Goal: Task Accomplishment & Management: Manage account settings

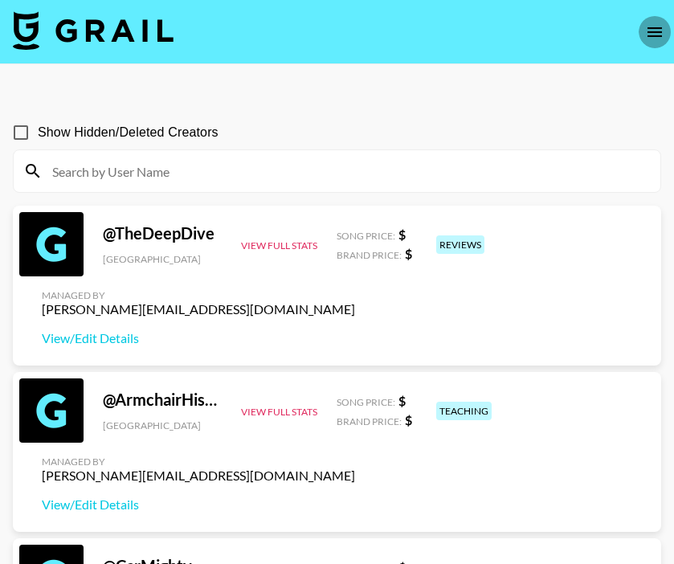
click at [646, 27] on icon "open drawer" at bounding box center [654, 32] width 19 height 19
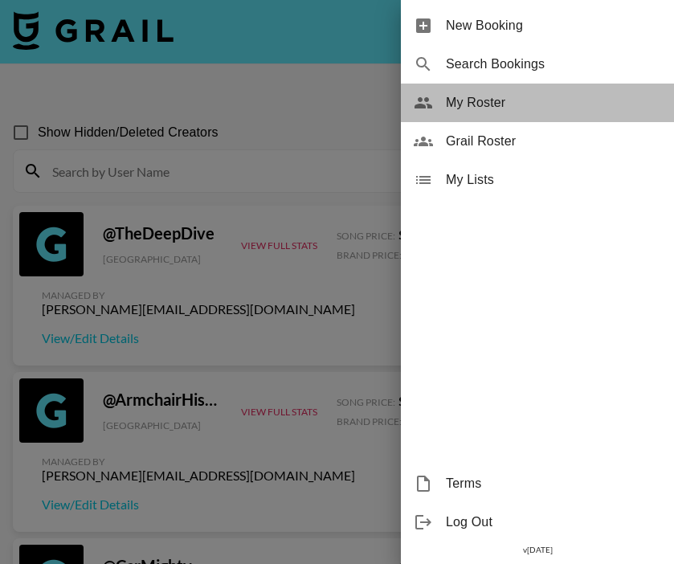
click at [510, 106] on span "My Roster" at bounding box center [553, 102] width 215 height 19
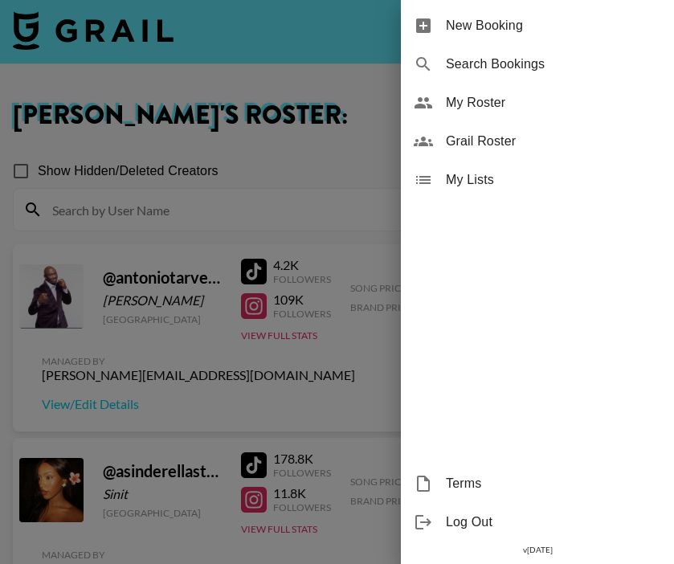
click at [346, 352] on div at bounding box center [337, 282] width 674 height 564
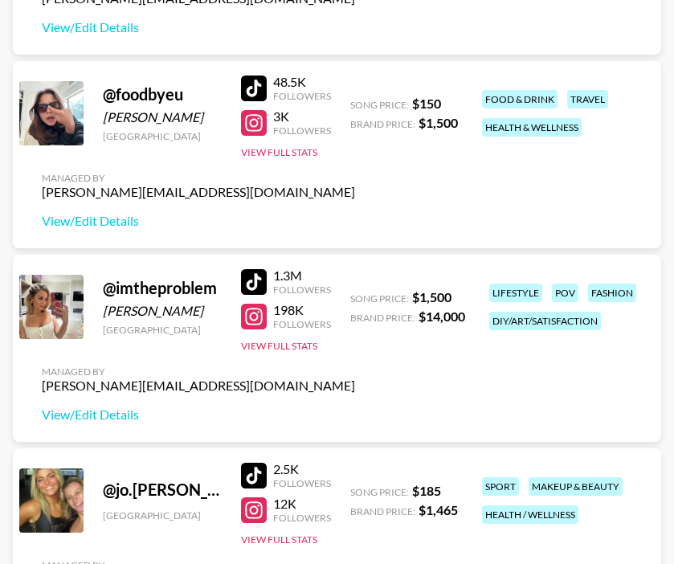
scroll to position [1540, 0]
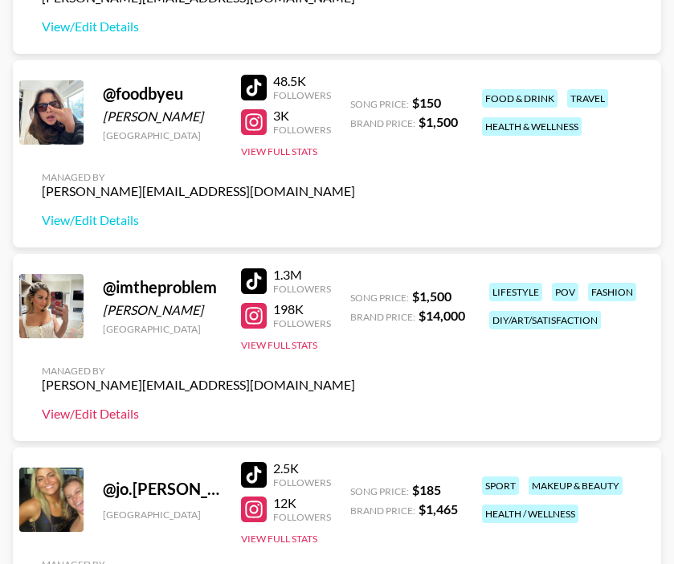
click at [121, 410] on link "View/Edit Details" at bounding box center [198, 414] width 313 height 16
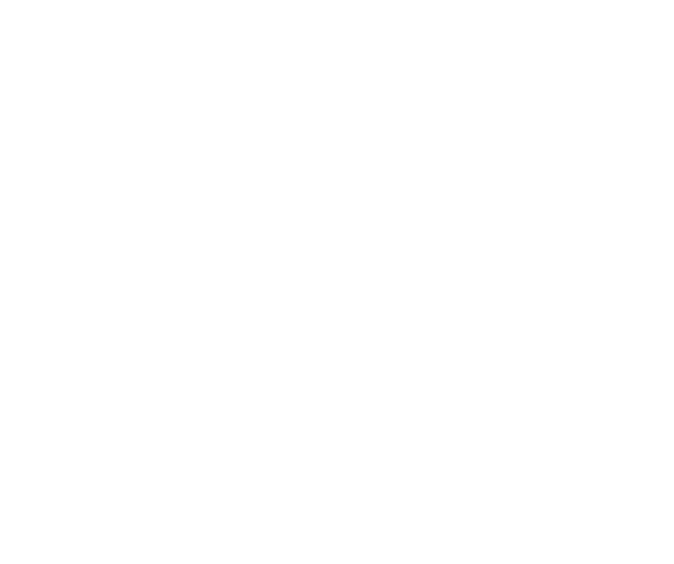
select select "USD"
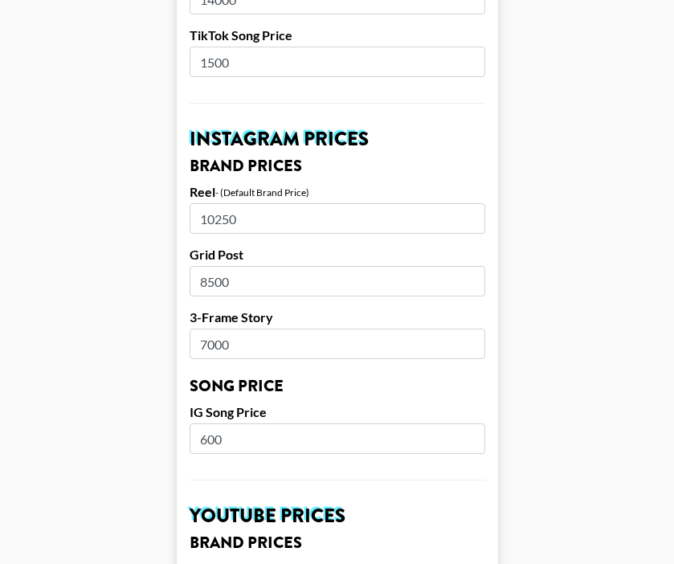
scroll to position [688, 0]
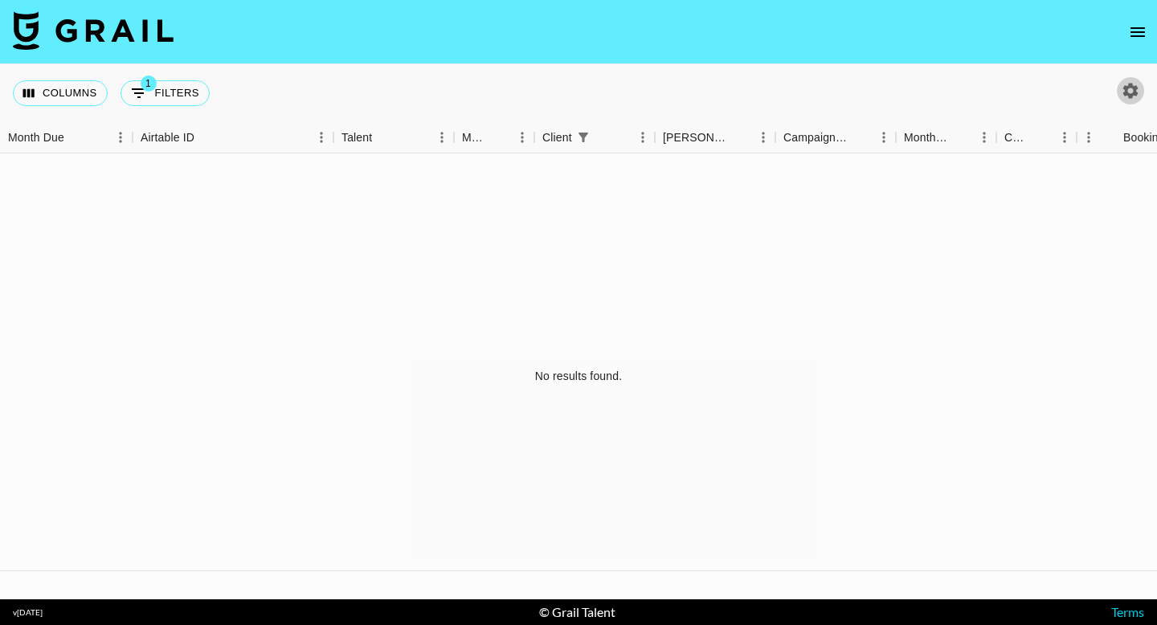
click at [1124, 88] on icon "button" at bounding box center [1131, 90] width 15 height 15
select select "May '25"
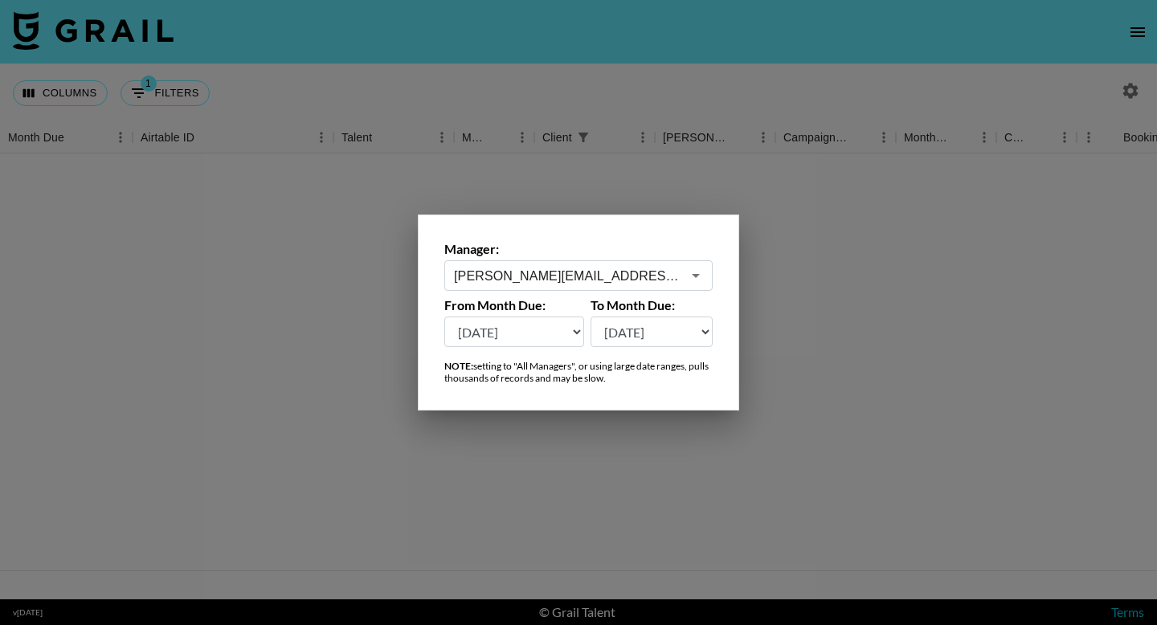
click at [567, 276] on input "[PERSON_NAME][EMAIL_ADDRESS][DOMAIN_NAME]" at bounding box center [567, 276] width 227 height 18
click at [77, 192] on div at bounding box center [578, 312] width 1157 height 625
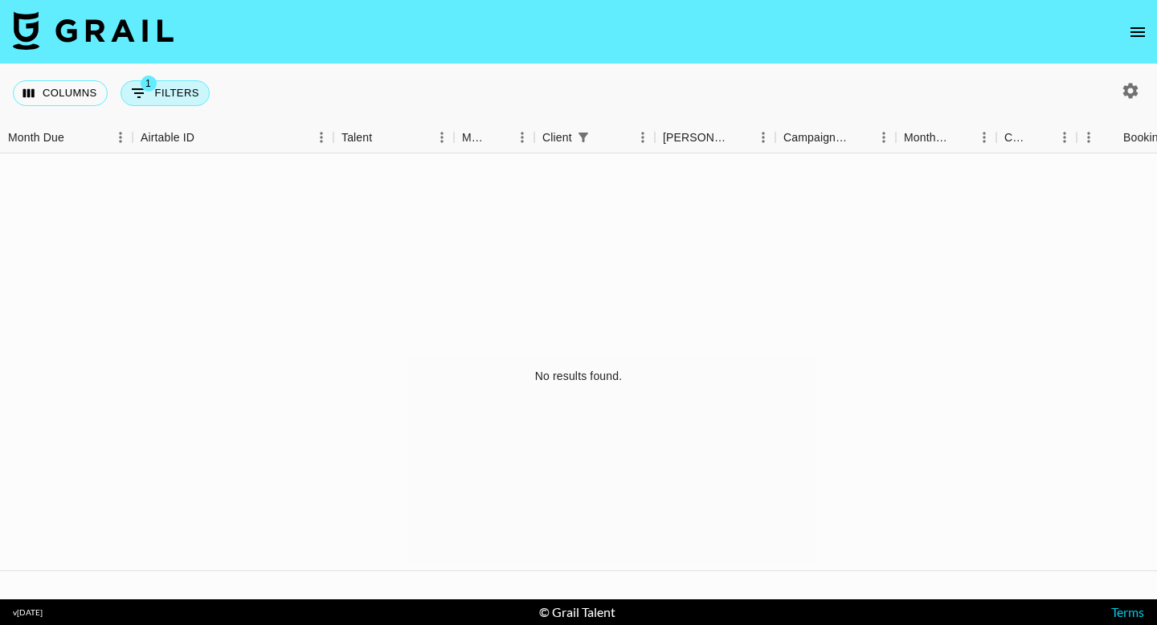
click at [166, 88] on button "1 Filters" at bounding box center [165, 93] width 89 height 26
select select "clientId"
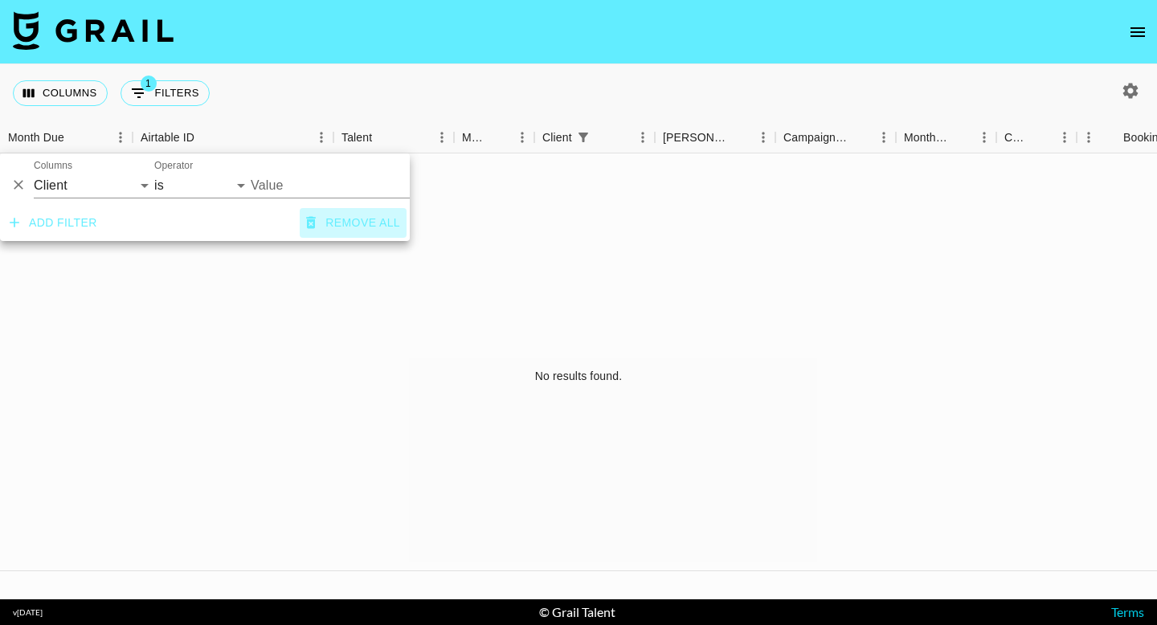
click at [376, 221] on button "Remove all" at bounding box center [353, 223] width 107 height 30
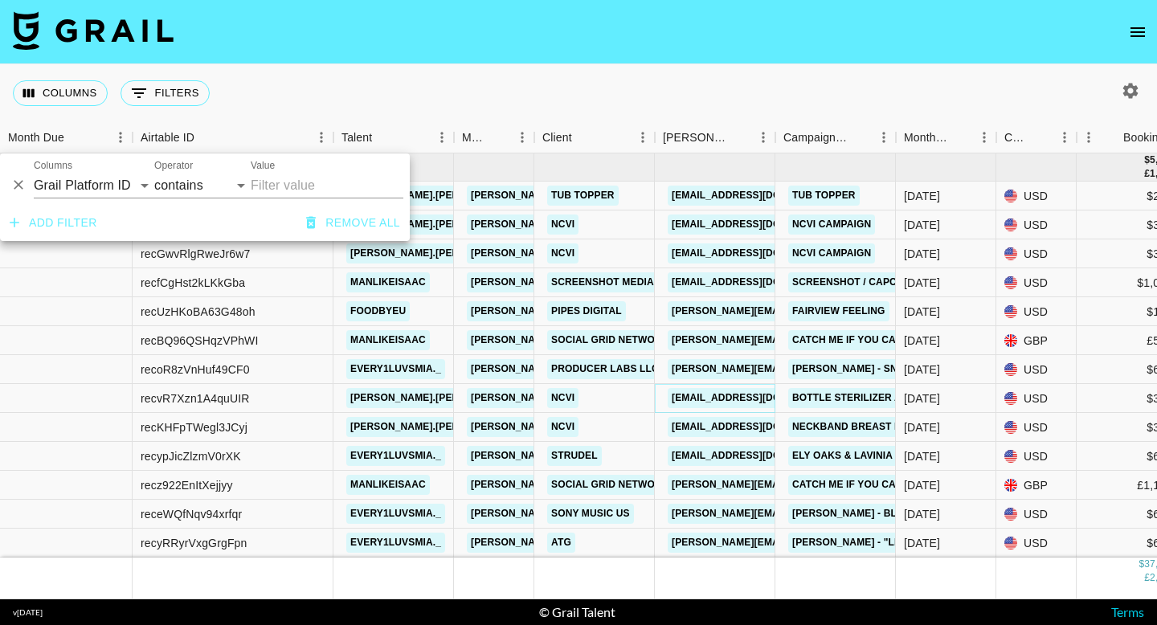
click at [674, 397] on link "ncvi_collab2@hotmail.com" at bounding box center [758, 398] width 180 height 20
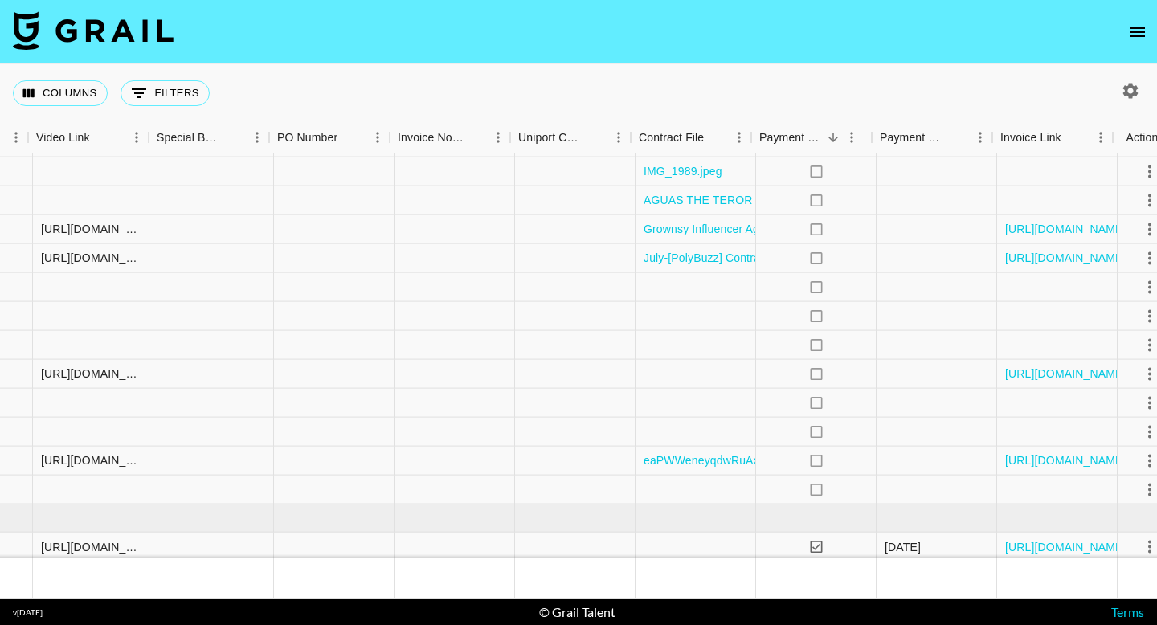
scroll to position [1031, 1476]
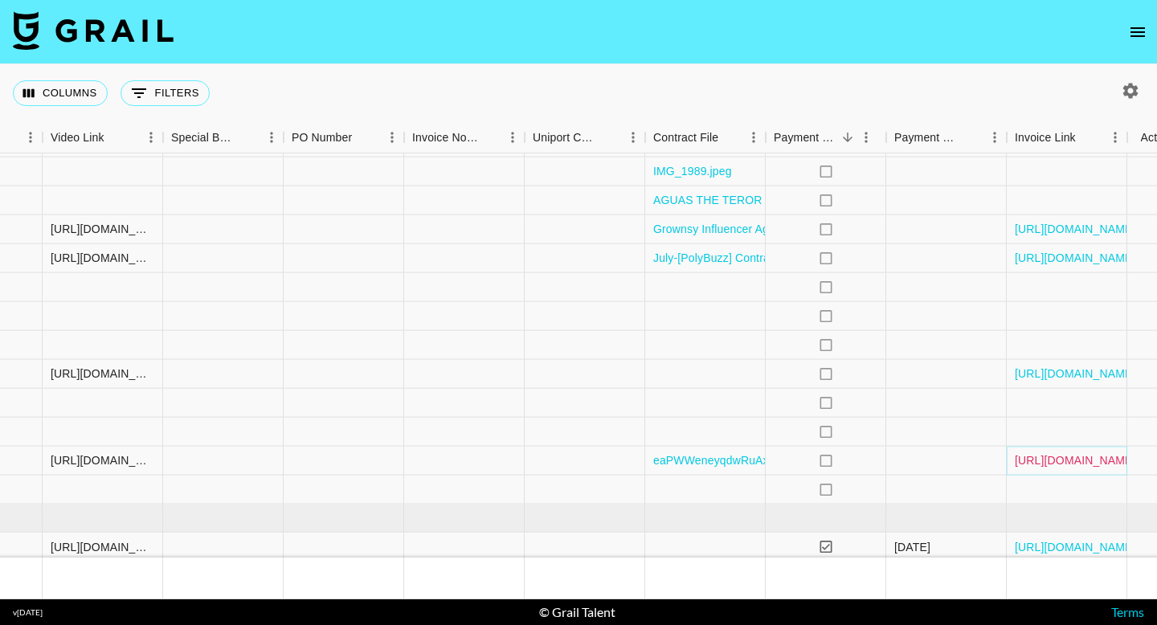
click at [1073, 467] on link "https://in.xero.com/ojz8CdUXfAUxufA8v1vVzXKK0Sp3cT85dSfMSz6S" at bounding box center [1075, 460] width 121 height 16
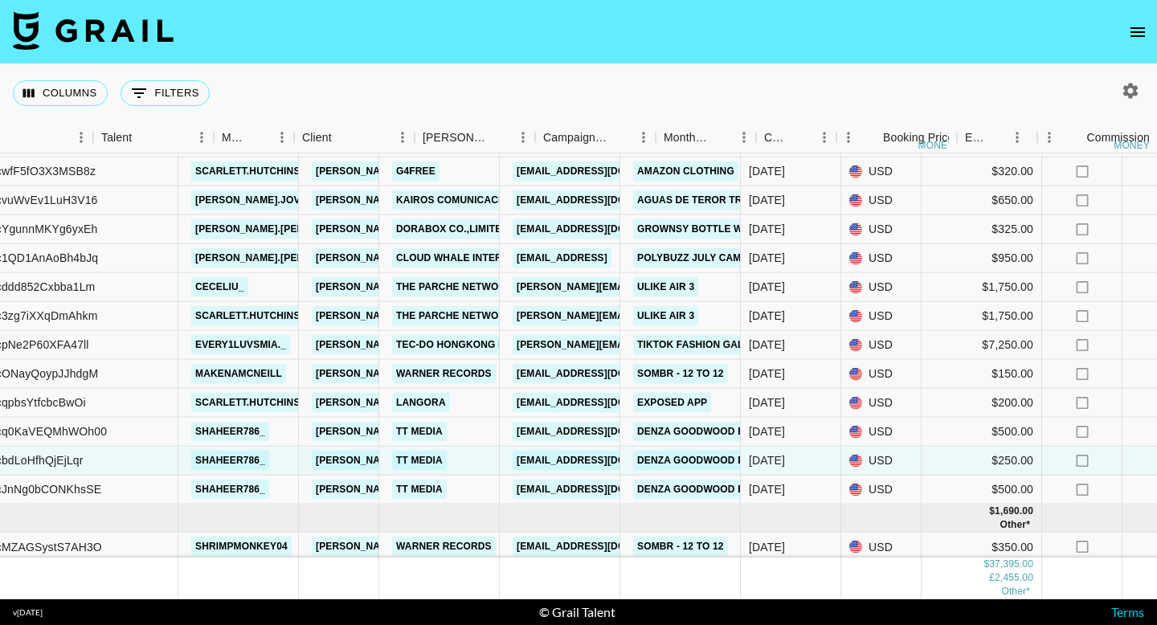
scroll to position [1031, 0]
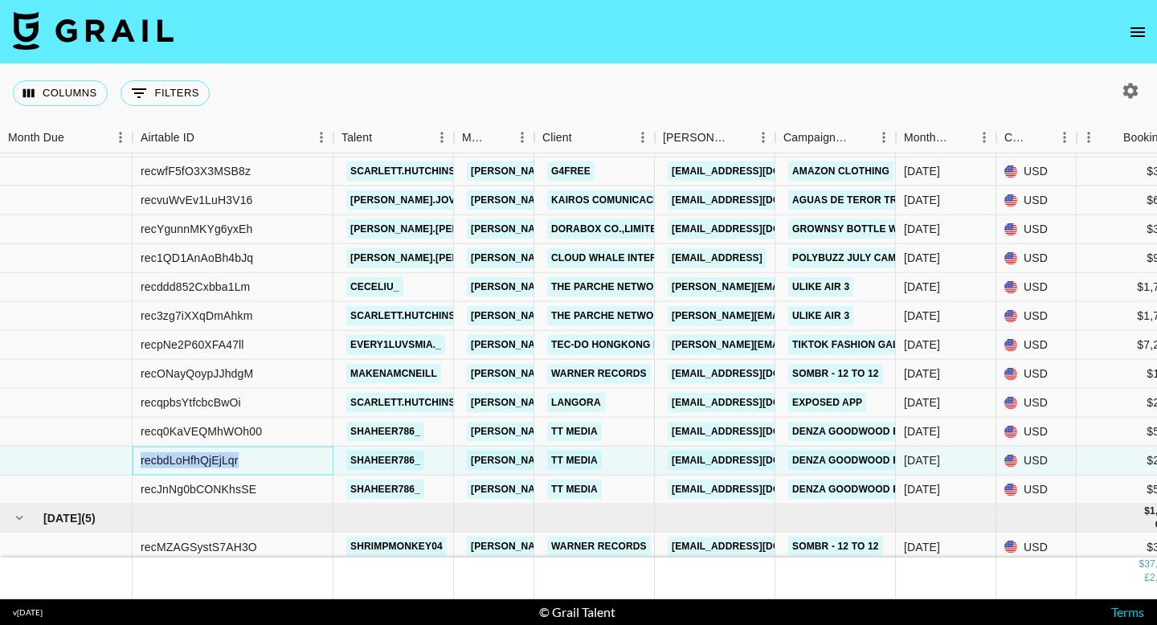
drag, startPoint x: 267, startPoint y: 461, endPoint x: 132, endPoint y: 459, distance: 135.0
copy div "recbdLoHfhQjEjLqr"
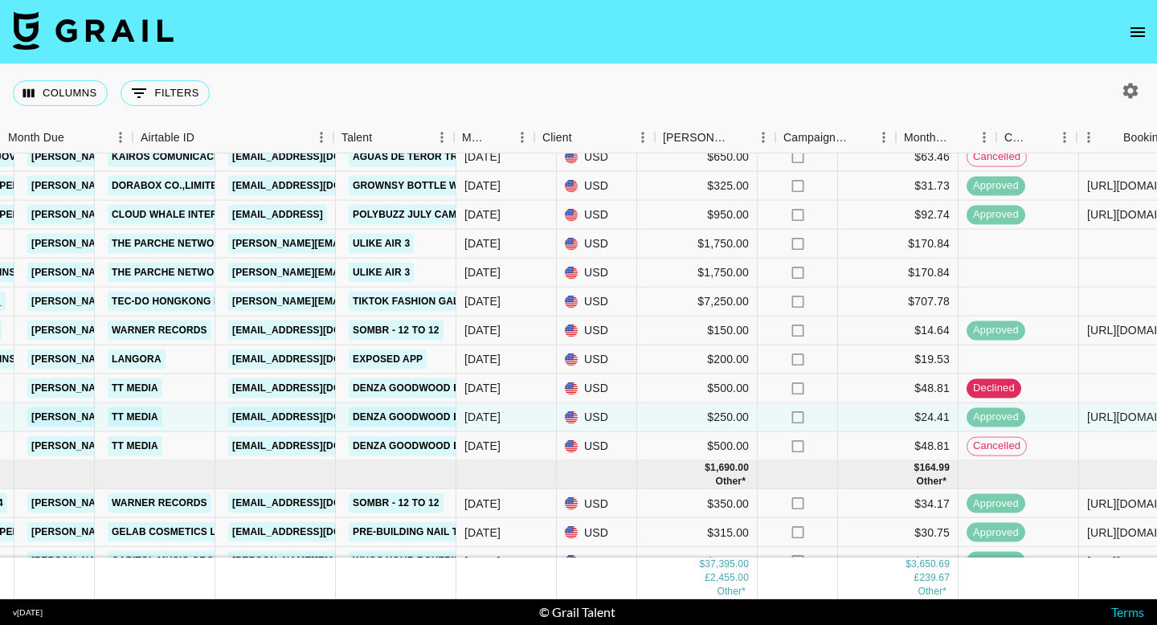
scroll to position [1075, 0]
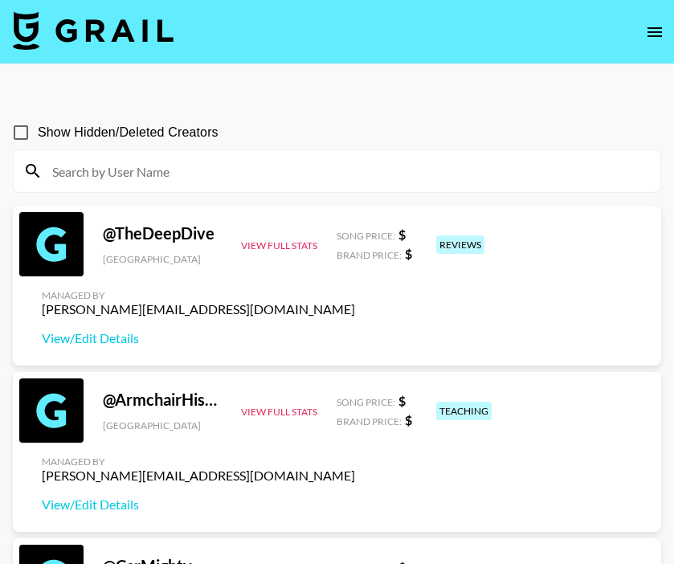
click at [415, 173] on input at bounding box center [347, 171] width 608 height 26
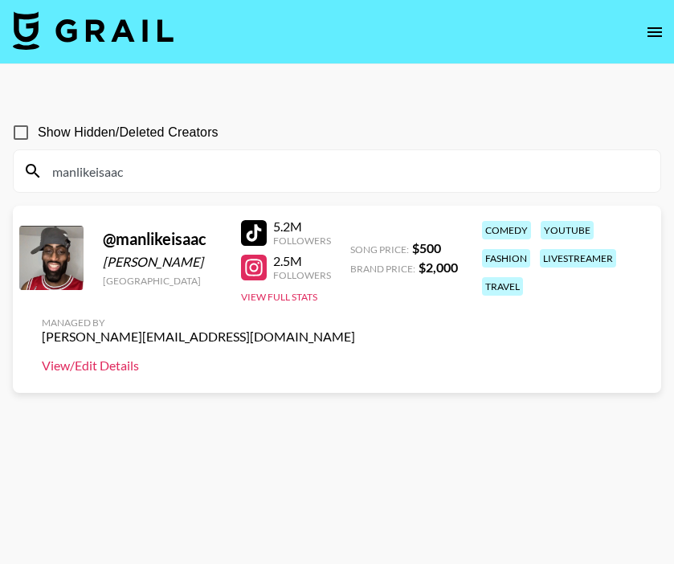
type input "manlikeisaac"
click at [96, 366] on link "View/Edit Details" at bounding box center [198, 366] width 313 height 16
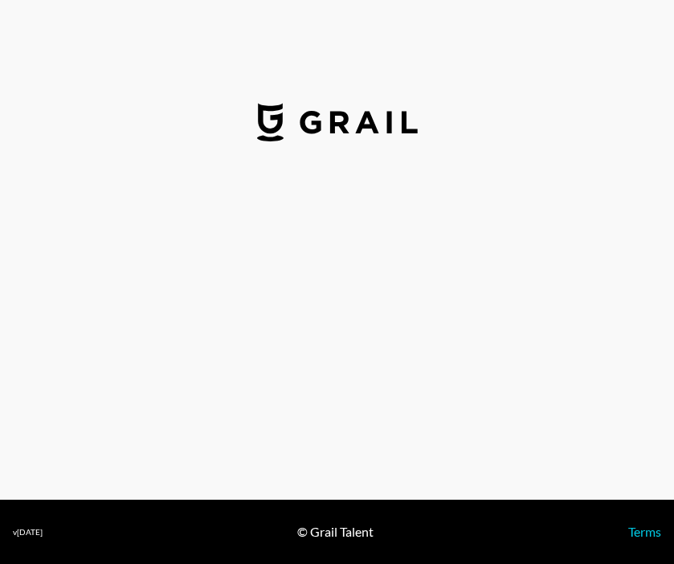
select select "USD"
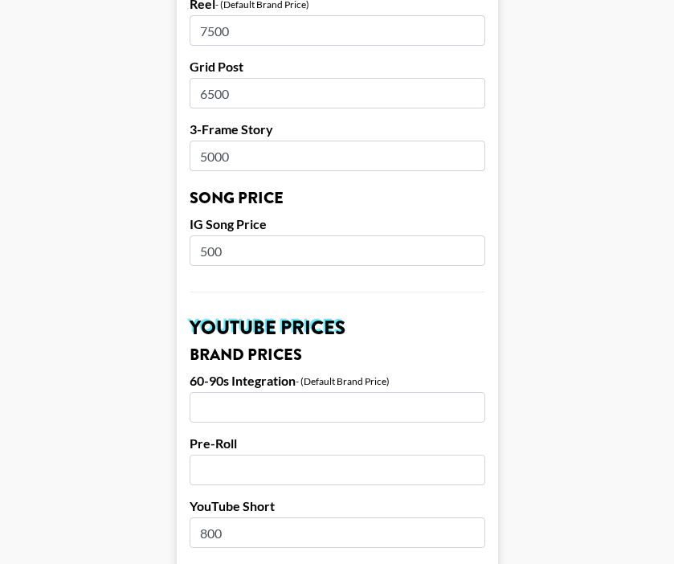
scroll to position [807, 0]
